Goal: Use online tool/utility: Utilize a website feature to perform a specific function

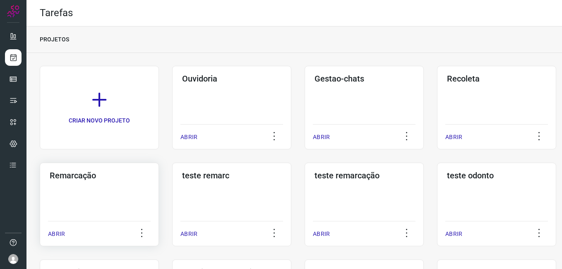
click at [63, 168] on div "Remarcação" at bounding box center [99, 173] width 103 height 13
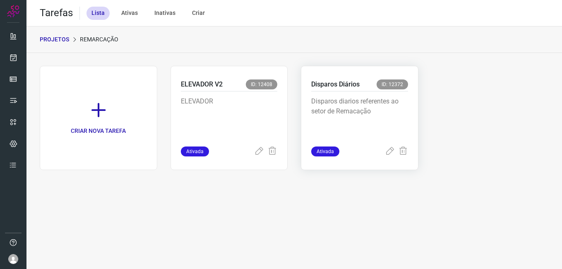
click at [308, 90] on div "Disparos Diários ID: 12372 Disparos diarios referentes ao setor de Remacação At…" at bounding box center [360, 118] width 118 height 104
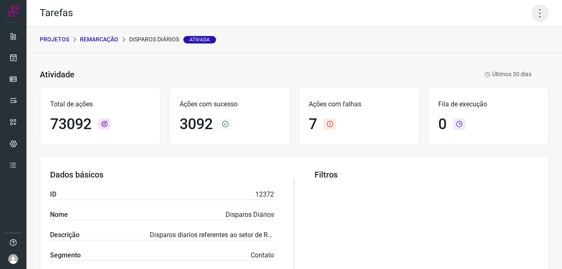
click at [532, 16] on icon at bounding box center [539, 13] width 17 height 17
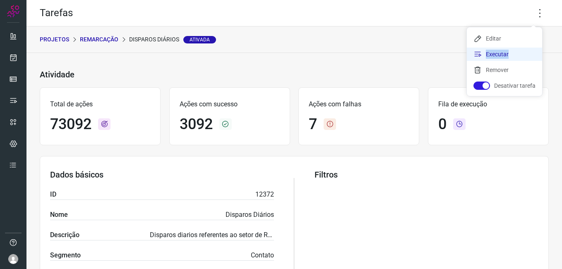
click at [507, 57] on li "Executar" at bounding box center [504, 54] width 75 height 13
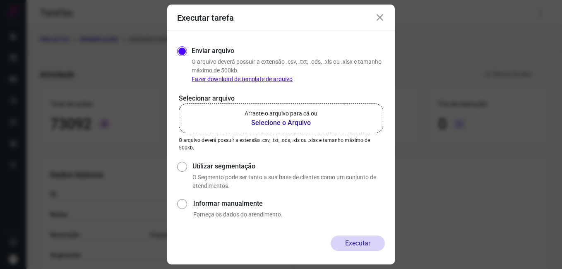
click at [302, 123] on b "Selecione o Arquivo" at bounding box center [281, 123] width 73 height 10
click at [0, 0] on input "Arraste o arquivo para cá ou Selecione o Arquivo" at bounding box center [0, 0] width 0 height 0
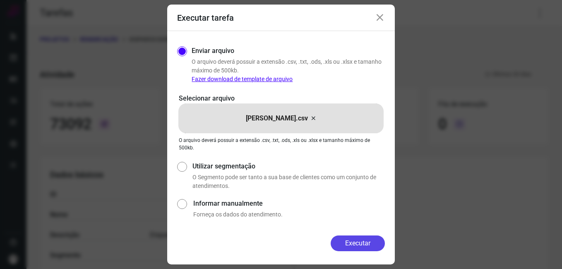
click at [368, 242] on button "Executar" at bounding box center [358, 244] width 54 height 16
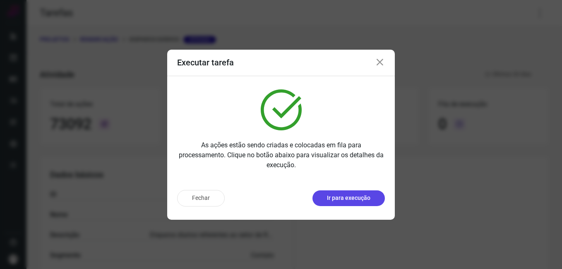
click at [322, 202] on button "Ir para execução" at bounding box center [349, 198] width 72 height 16
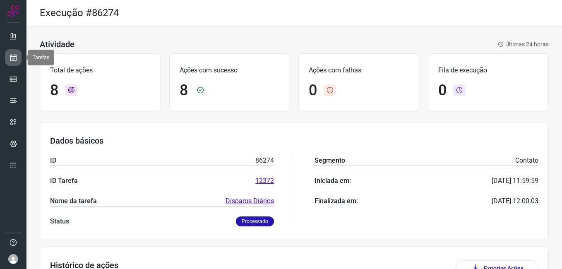
click at [10, 62] on link at bounding box center [13, 57] width 17 height 17
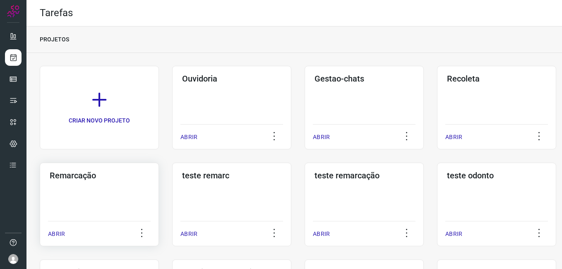
click at [130, 182] on div "Remarcação ABRIR" at bounding box center [99, 205] width 119 height 84
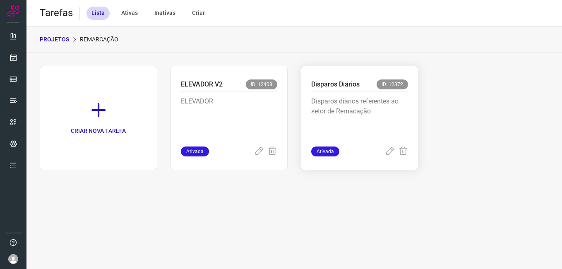
click at [376, 106] on p "Disparos diarios referentes ao setor de Remacação" at bounding box center [359, 116] width 97 height 41
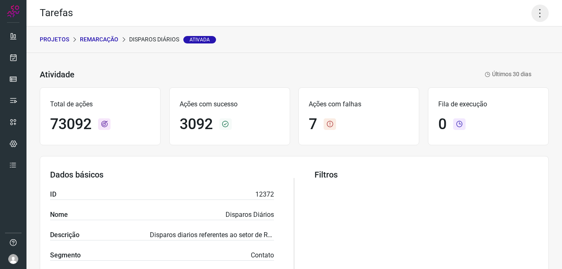
click at [531, 16] on icon at bounding box center [539, 13] width 17 height 17
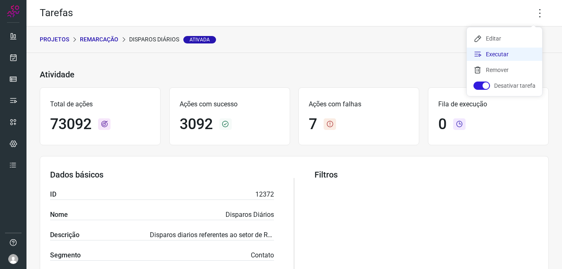
click at [506, 57] on li "Executar" at bounding box center [504, 54] width 75 height 13
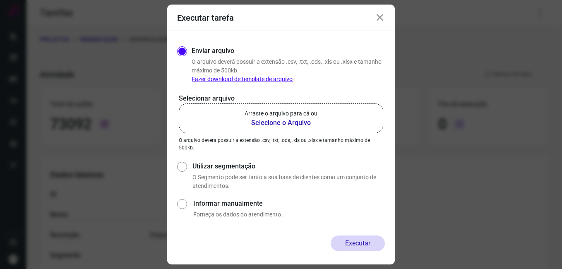
click at [308, 121] on b "Selecione o Arquivo" at bounding box center [281, 123] width 73 height 10
click at [0, 0] on input "Arraste o arquivo para cá ou Selecione o Arquivo" at bounding box center [0, 0] width 0 height 0
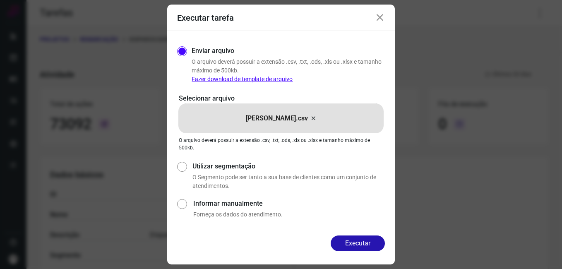
drag, startPoint x: 308, startPoint y: 121, endPoint x: 363, endPoint y: 220, distance: 113.6
click at [363, 220] on div "Enviar arquivo O arquivo deverá possuir a extensão .csv, .txt, .ods, .xls ou .x…" at bounding box center [281, 133] width 208 height 178
click at [363, 238] on button "Executar" at bounding box center [358, 244] width 54 height 16
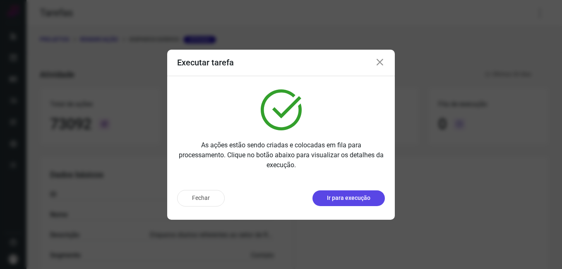
click at [367, 204] on button "Ir para execução" at bounding box center [349, 198] width 72 height 16
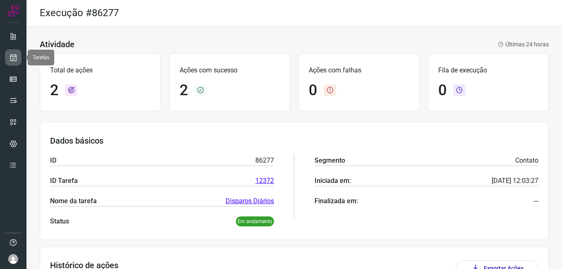
click at [15, 58] on icon at bounding box center [13, 57] width 9 height 8
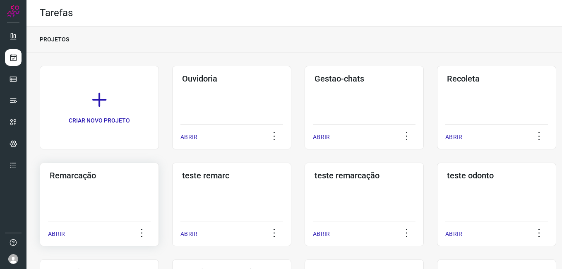
click at [107, 193] on div "Remarcação ABRIR" at bounding box center [99, 205] width 119 height 84
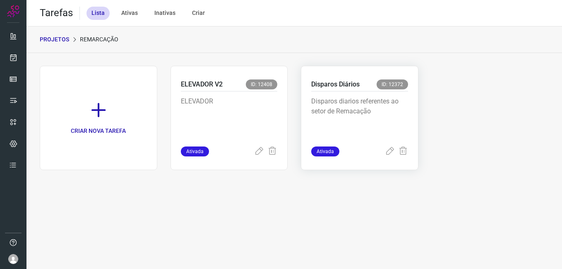
click at [352, 109] on p "Disparos diarios referentes ao setor de Remacação" at bounding box center [359, 116] width 97 height 41
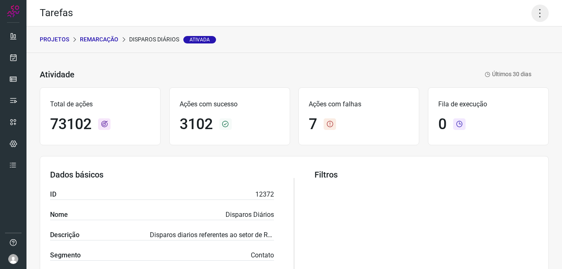
click at [531, 13] on icon at bounding box center [539, 13] width 17 height 17
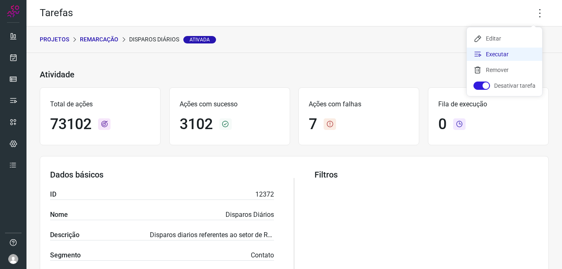
click at [500, 56] on li "Executar" at bounding box center [504, 54] width 75 height 13
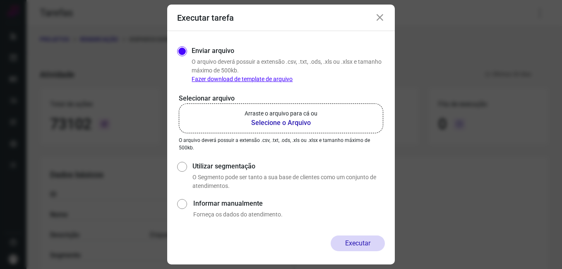
click at [275, 123] on b "Selecione o Arquivo" at bounding box center [281, 123] width 73 height 10
click at [0, 0] on input "Arraste o arquivo para cá ou Selecione o Arquivo" at bounding box center [0, 0] width 0 height 0
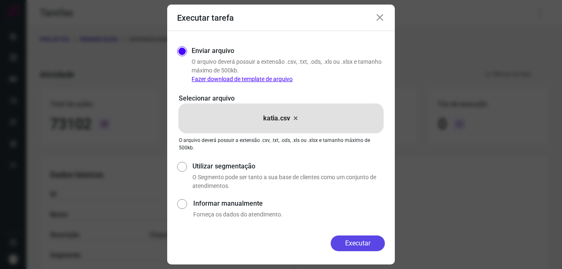
click at [344, 243] on button "Executar" at bounding box center [358, 244] width 54 height 16
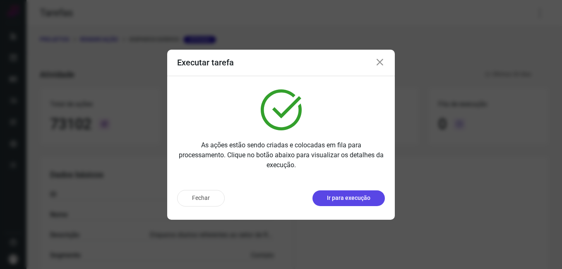
click at [360, 199] on p "Ir para execução" at bounding box center [348, 198] width 43 height 9
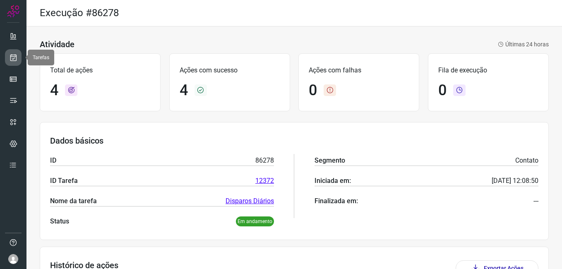
click at [12, 58] on icon at bounding box center [13, 57] width 9 height 8
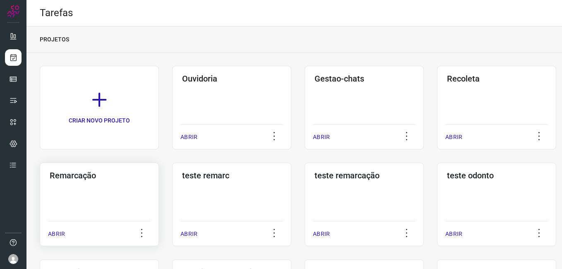
click at [57, 193] on div "Remarcação ABRIR" at bounding box center [99, 205] width 119 height 84
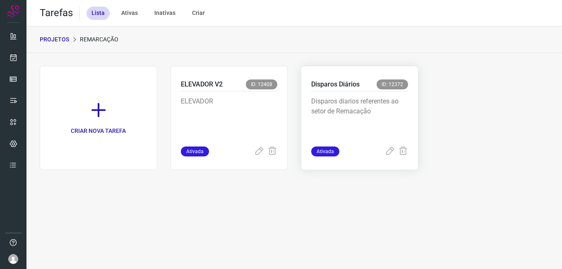
click at [368, 113] on p "Disparos diarios referentes ao setor de Remacação" at bounding box center [359, 116] width 97 height 41
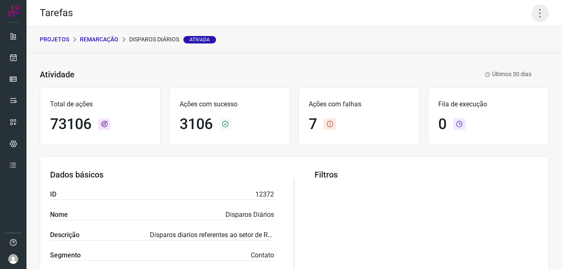
click at [537, 14] on icon at bounding box center [539, 13] width 17 height 17
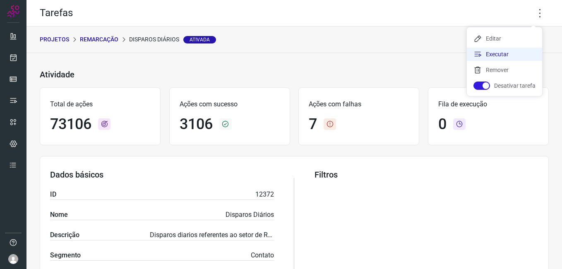
click at [500, 51] on li "Executar" at bounding box center [504, 54] width 75 height 13
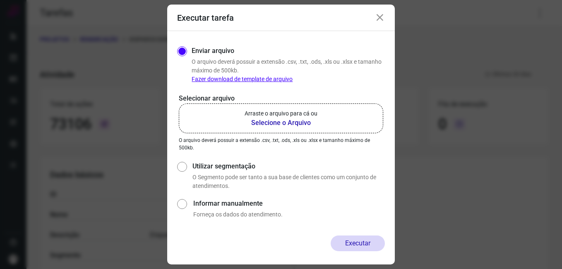
click at [297, 119] on b "Selecione o Arquivo" at bounding box center [281, 123] width 73 height 10
click at [0, 0] on input "Arraste o arquivo para cá ou Selecione o Arquivo" at bounding box center [0, 0] width 0 height 0
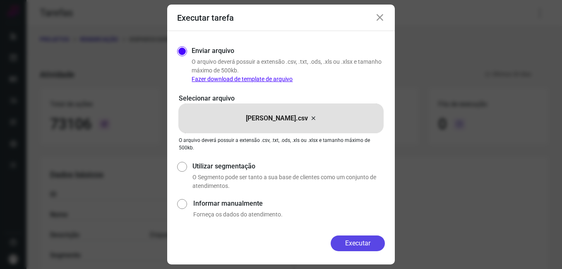
click at [358, 243] on button "Executar" at bounding box center [358, 244] width 54 height 16
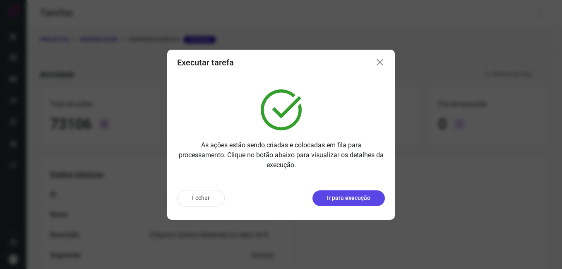
click at [363, 197] on p "Ir para execução" at bounding box center [348, 198] width 43 height 9
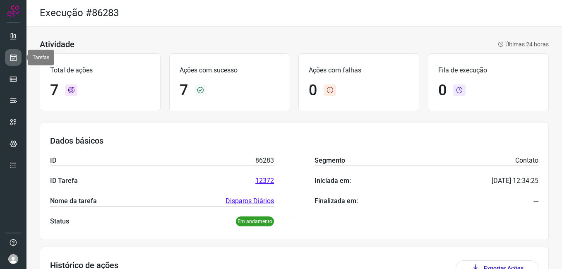
drag, startPoint x: 17, startPoint y: 58, endPoint x: 17, endPoint y: 52, distance: 5.8
click at [17, 58] on icon at bounding box center [13, 57] width 9 height 8
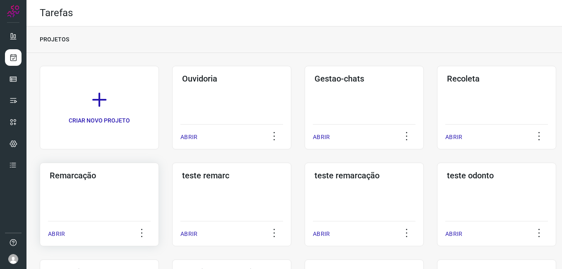
click at [73, 197] on div "Remarcação ABRIR" at bounding box center [99, 205] width 119 height 84
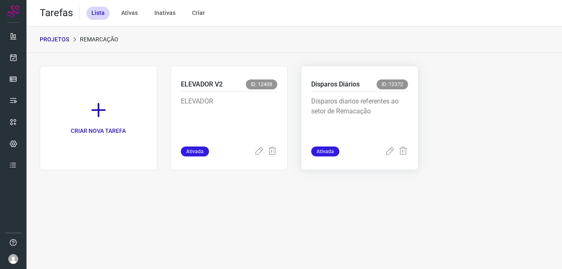
click at [340, 110] on p "Disparos diarios referentes ao setor de Remacação" at bounding box center [359, 116] width 97 height 41
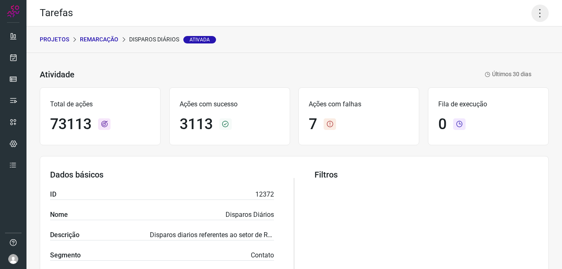
click at [534, 8] on icon at bounding box center [539, 13] width 17 height 17
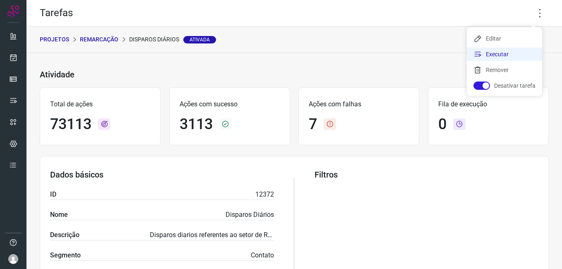
click at [503, 52] on li "Executar" at bounding box center [504, 54] width 75 height 13
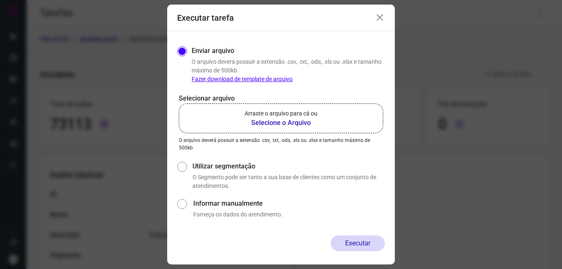
click at [301, 128] on label "Arraste o arquivo para cá ou Selecione o Arquivo" at bounding box center [281, 118] width 204 height 30
click at [0, 0] on input "Arraste o arquivo para cá ou Selecione o Arquivo" at bounding box center [0, 0] width 0 height 0
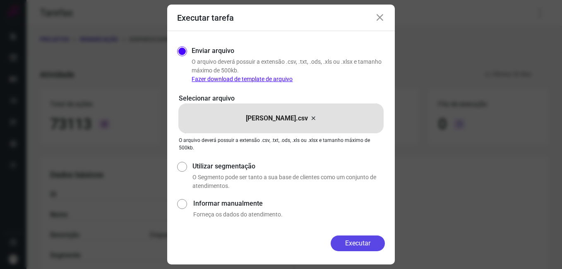
click at [353, 243] on button "Executar" at bounding box center [358, 244] width 54 height 16
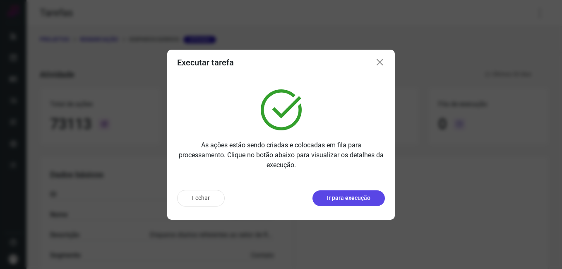
click at [370, 193] on button "Ir para execução" at bounding box center [349, 198] width 72 height 16
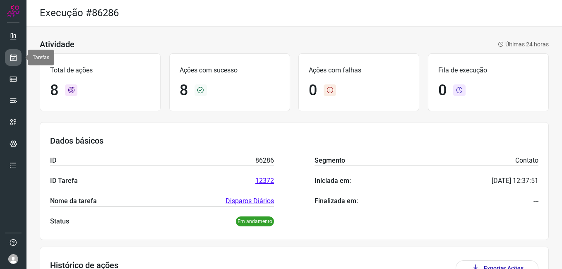
click at [12, 59] on icon at bounding box center [13, 57] width 9 height 8
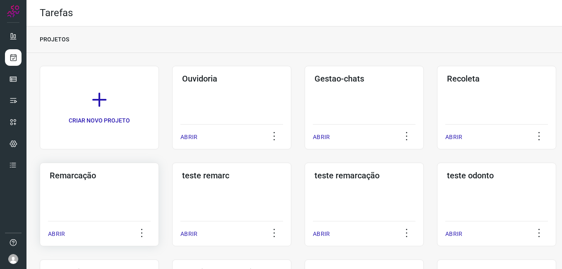
click at [94, 202] on div "Remarcação ABRIR" at bounding box center [99, 205] width 119 height 84
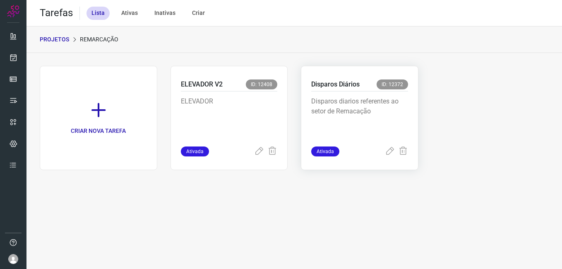
click at [394, 95] on div "Disparos diarios referentes ao setor de Remacação" at bounding box center [359, 118] width 97 height 55
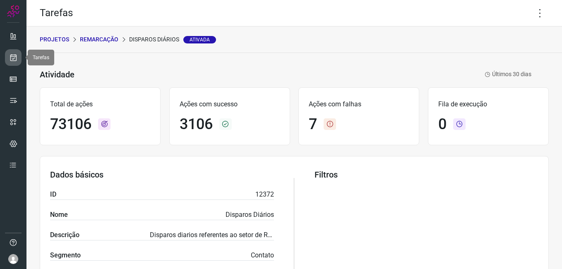
click at [10, 63] on link at bounding box center [13, 57] width 17 height 17
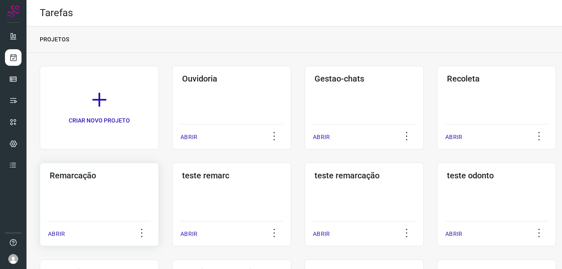
click at [72, 187] on div "Remarcação ABRIR" at bounding box center [99, 205] width 119 height 84
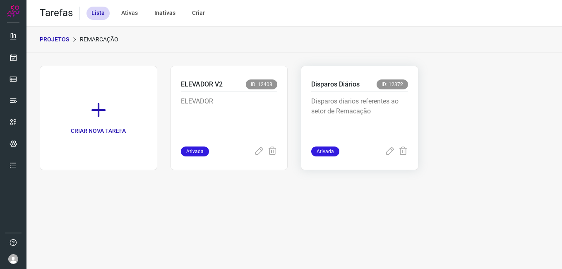
click at [388, 109] on p "Disparos diarios referentes ao setor de Remacação" at bounding box center [359, 116] width 97 height 41
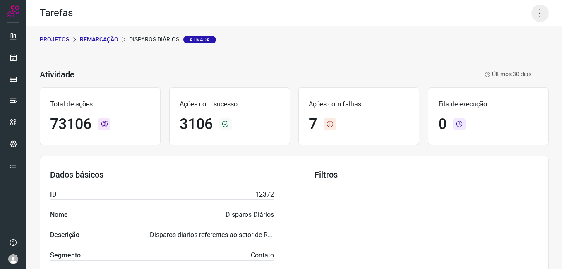
click at [533, 17] on icon at bounding box center [539, 13] width 17 height 17
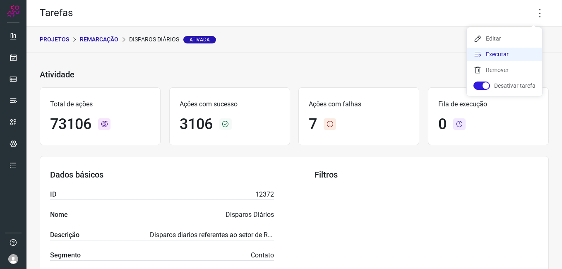
click at [485, 58] on li "Executar" at bounding box center [504, 54] width 75 height 13
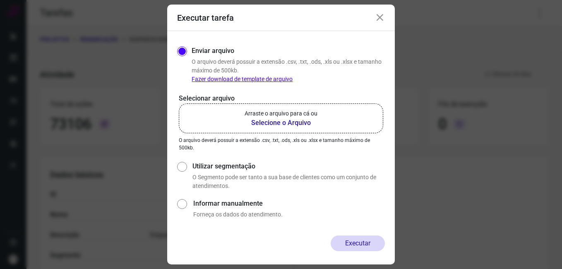
click at [263, 118] on b "Selecione o Arquivo" at bounding box center [281, 123] width 73 height 10
click at [0, 0] on input "Arraste o arquivo para cá ou Selecione o Arquivo" at bounding box center [0, 0] width 0 height 0
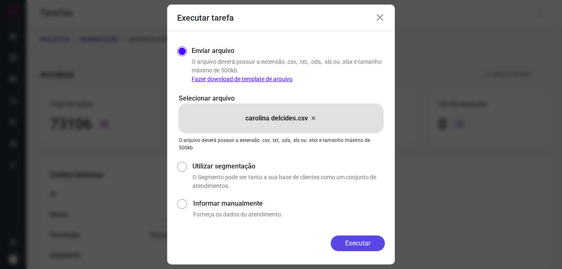
click at [356, 243] on button "Executar" at bounding box center [358, 244] width 54 height 16
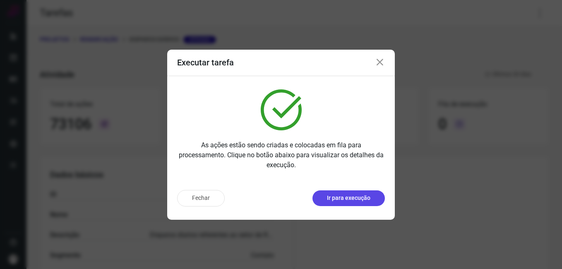
click at [338, 196] on p "Ir para execução" at bounding box center [348, 198] width 43 height 9
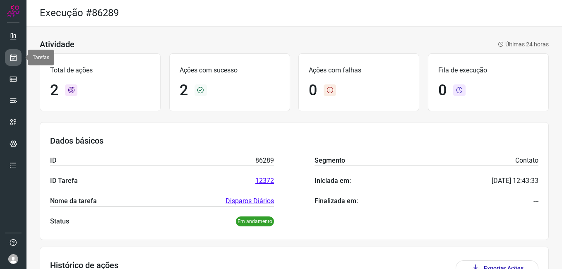
click at [13, 62] on link at bounding box center [13, 57] width 17 height 17
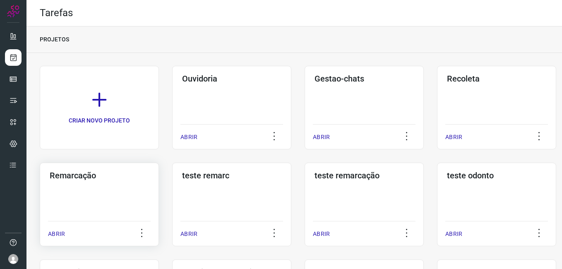
click at [107, 185] on div "Remarcação ABRIR" at bounding box center [99, 205] width 119 height 84
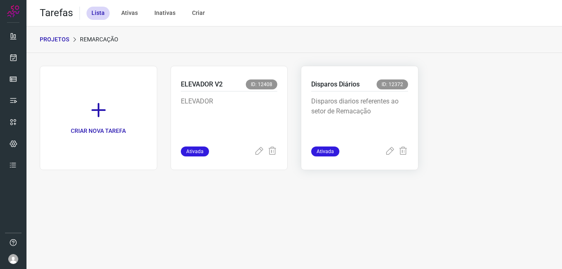
click at [365, 125] on p "Disparos diarios referentes ao setor de Remacação" at bounding box center [359, 116] width 97 height 41
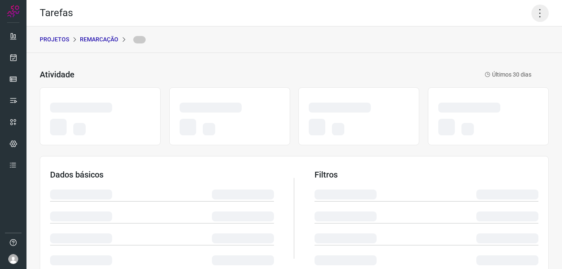
click at [534, 16] on icon at bounding box center [539, 13] width 17 height 17
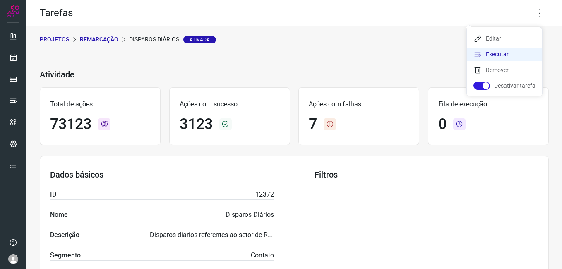
click at [500, 53] on li "Executar" at bounding box center [504, 54] width 75 height 13
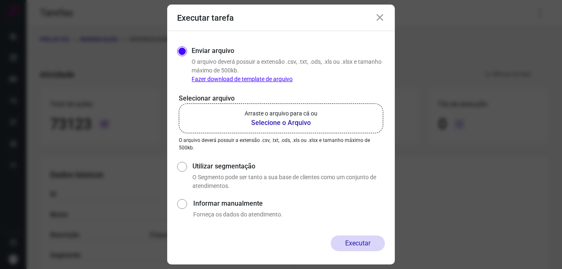
click at [302, 119] on b "Selecione o Arquivo" at bounding box center [281, 123] width 73 height 10
click at [0, 0] on input "Arraste o arquivo para cá ou Selecione o Arquivo" at bounding box center [0, 0] width 0 height 0
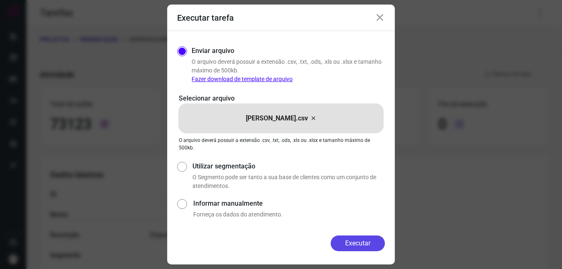
click at [349, 244] on button "Executar" at bounding box center [358, 244] width 54 height 16
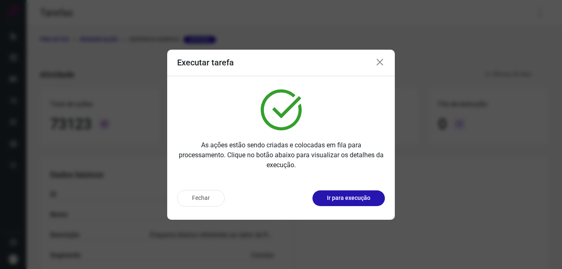
click at [378, 64] on icon at bounding box center [380, 63] width 10 height 10
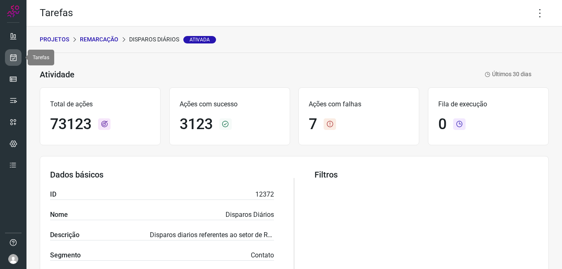
click at [15, 53] on link at bounding box center [13, 57] width 17 height 17
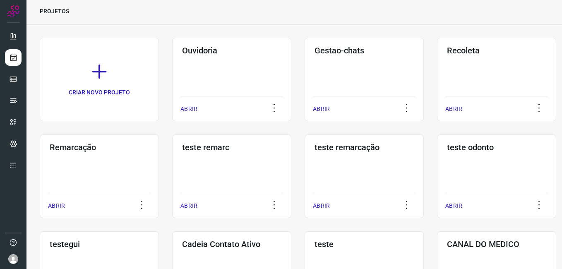
scroll to position [41, 0]
